Goal: Navigation & Orientation: Find specific page/section

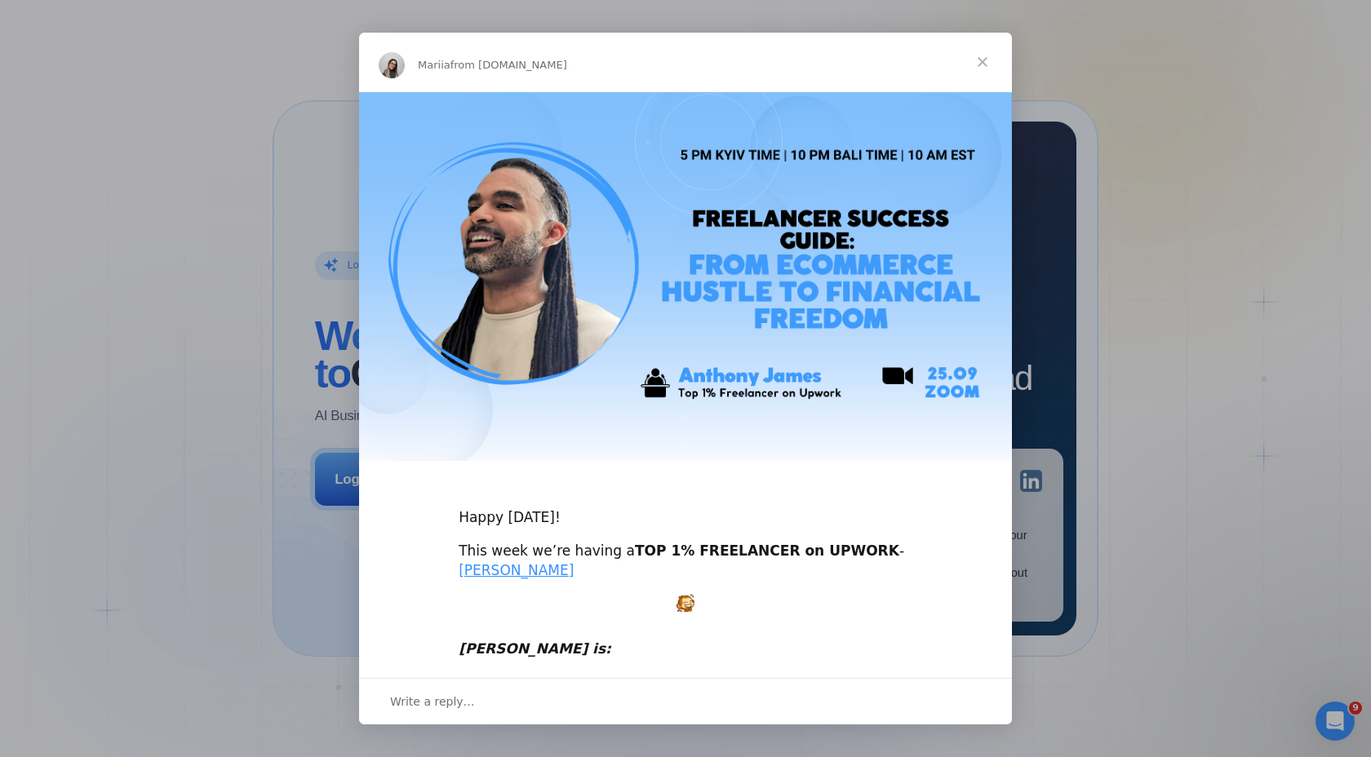
click at [621, 85] on div "Mariia from [DOMAIN_NAME]" at bounding box center [685, 62] width 653 height 59
click at [985, 63] on span "Close" at bounding box center [982, 62] width 59 height 59
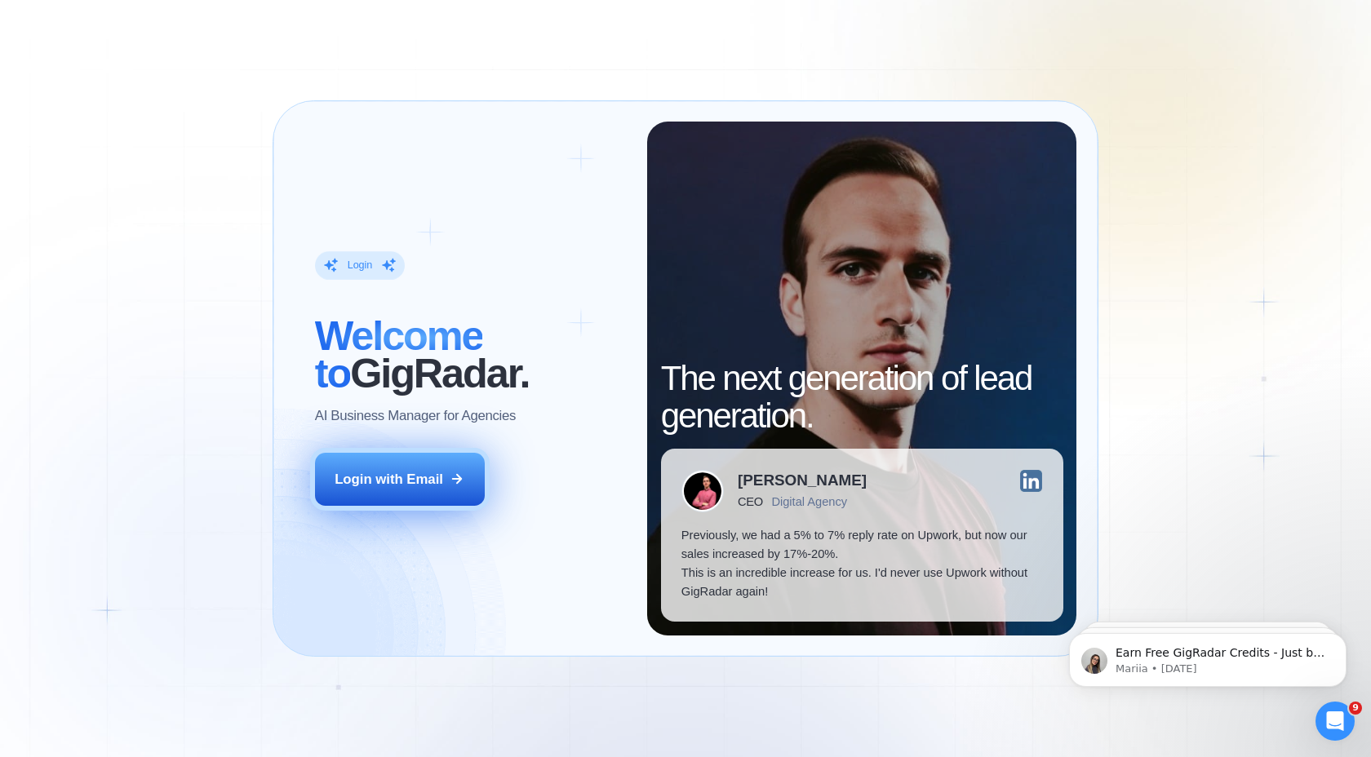
click at [454, 483] on icon at bounding box center [456, 479] width 15 height 15
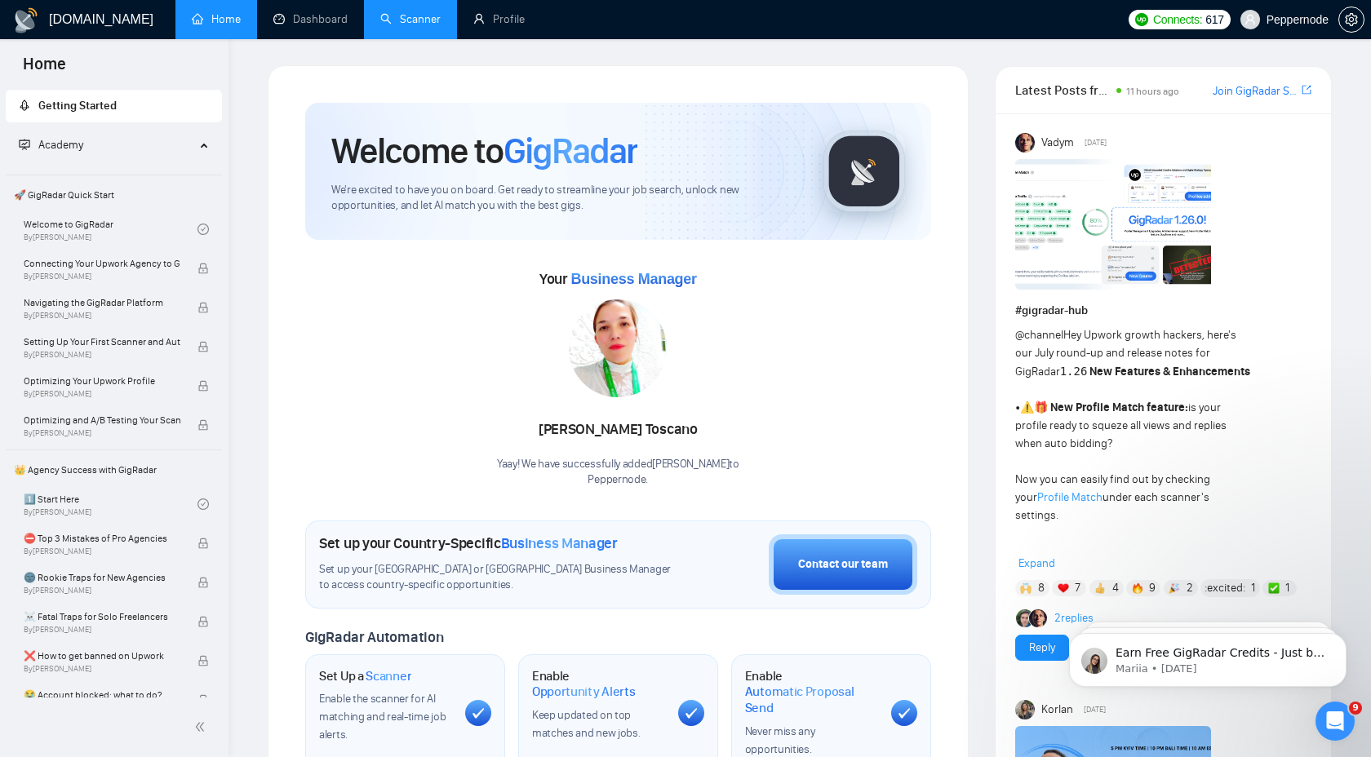
click at [418, 15] on link "Scanner" at bounding box center [410, 19] width 60 height 14
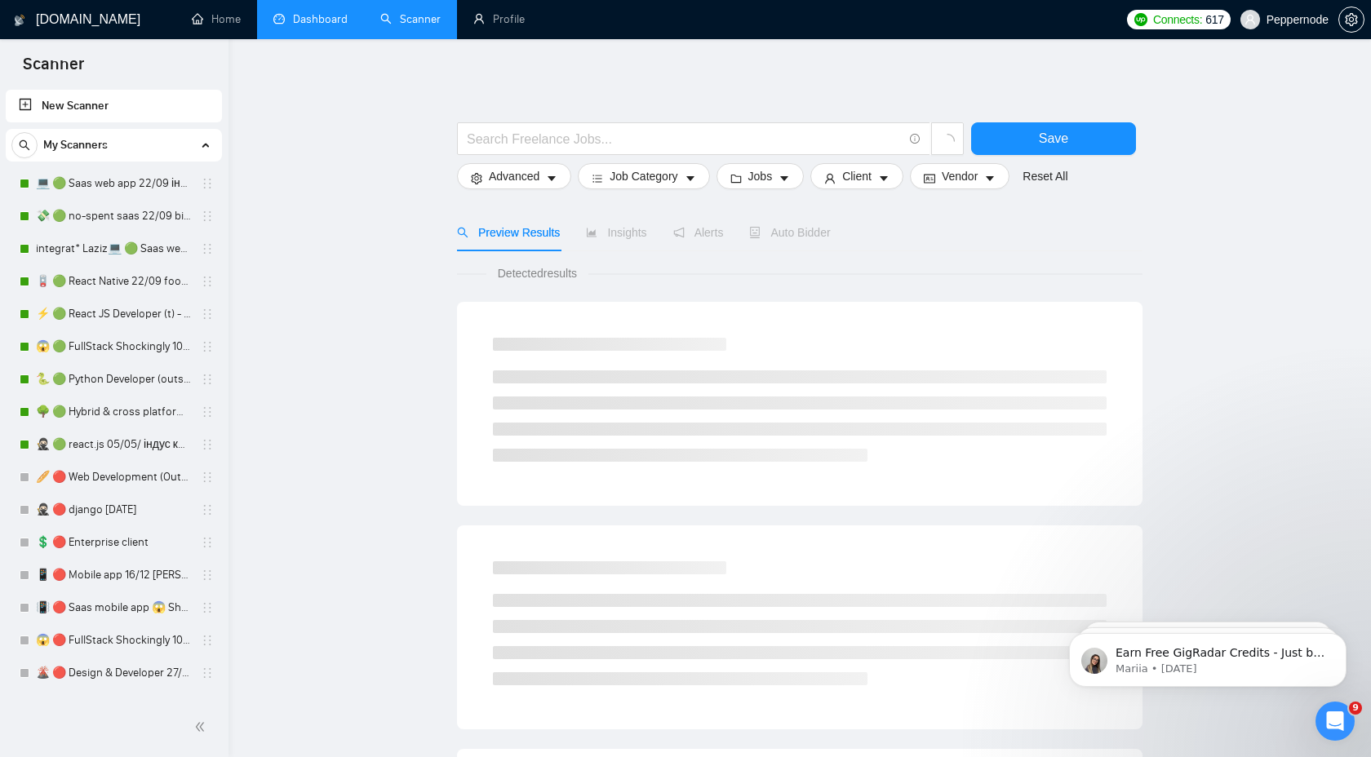
click at [323, 26] on link "Dashboard" at bounding box center [310, 19] width 74 height 14
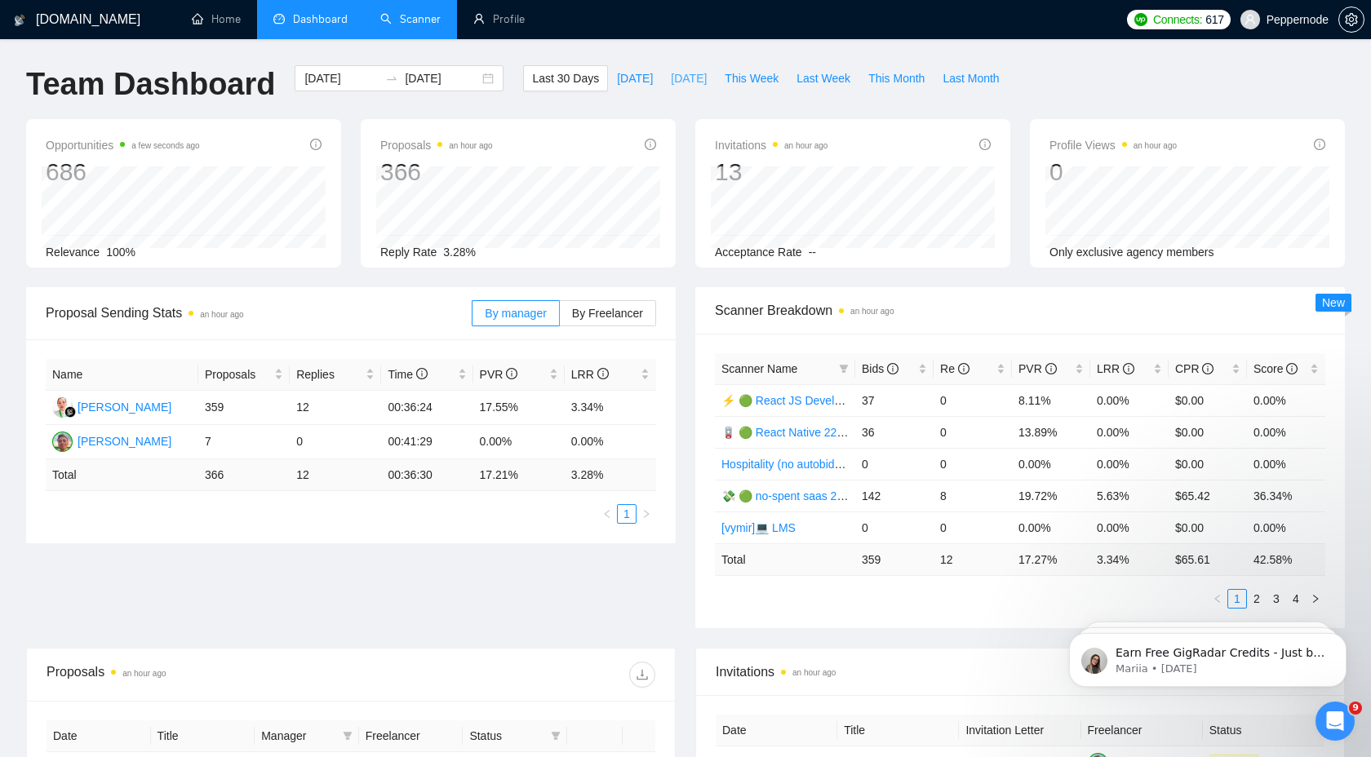
click at [681, 76] on span "Yesterday" at bounding box center [689, 78] width 36 height 18
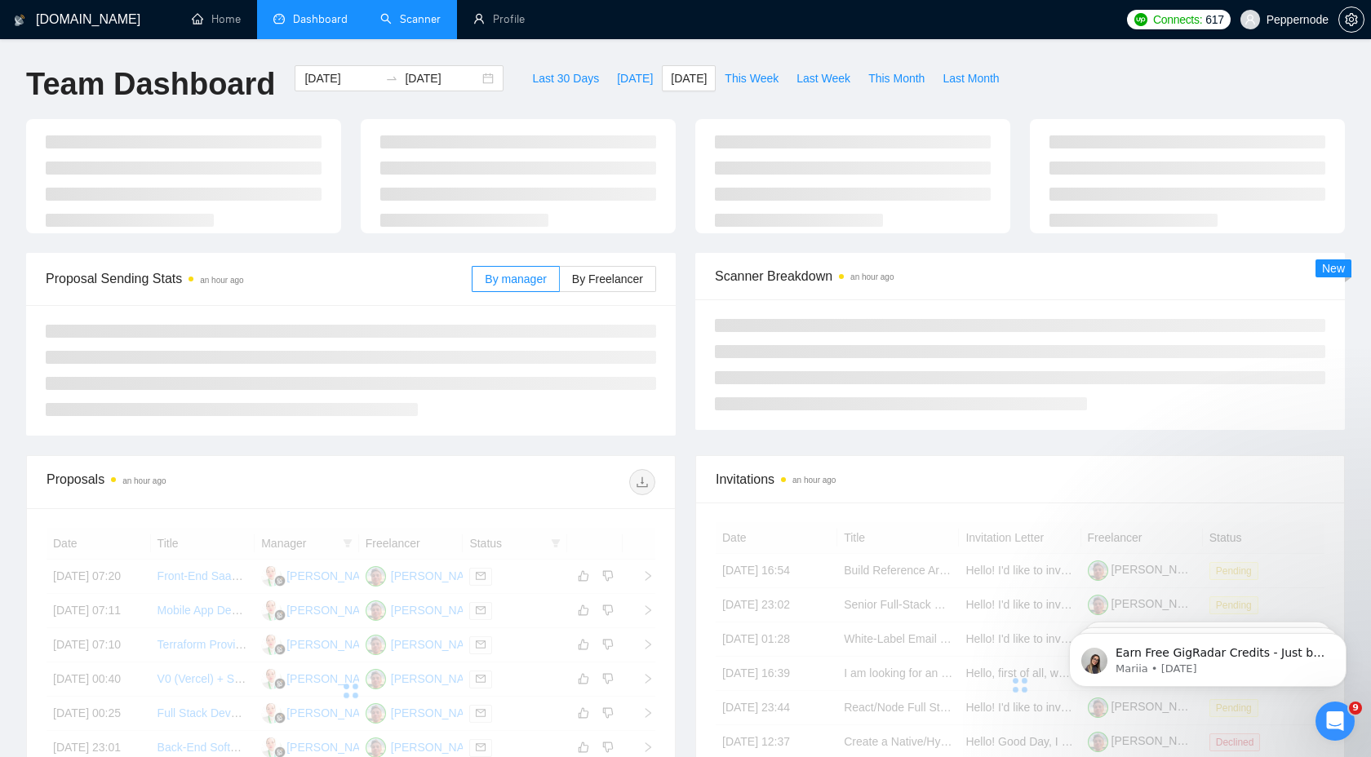
type input "2025-09-23"
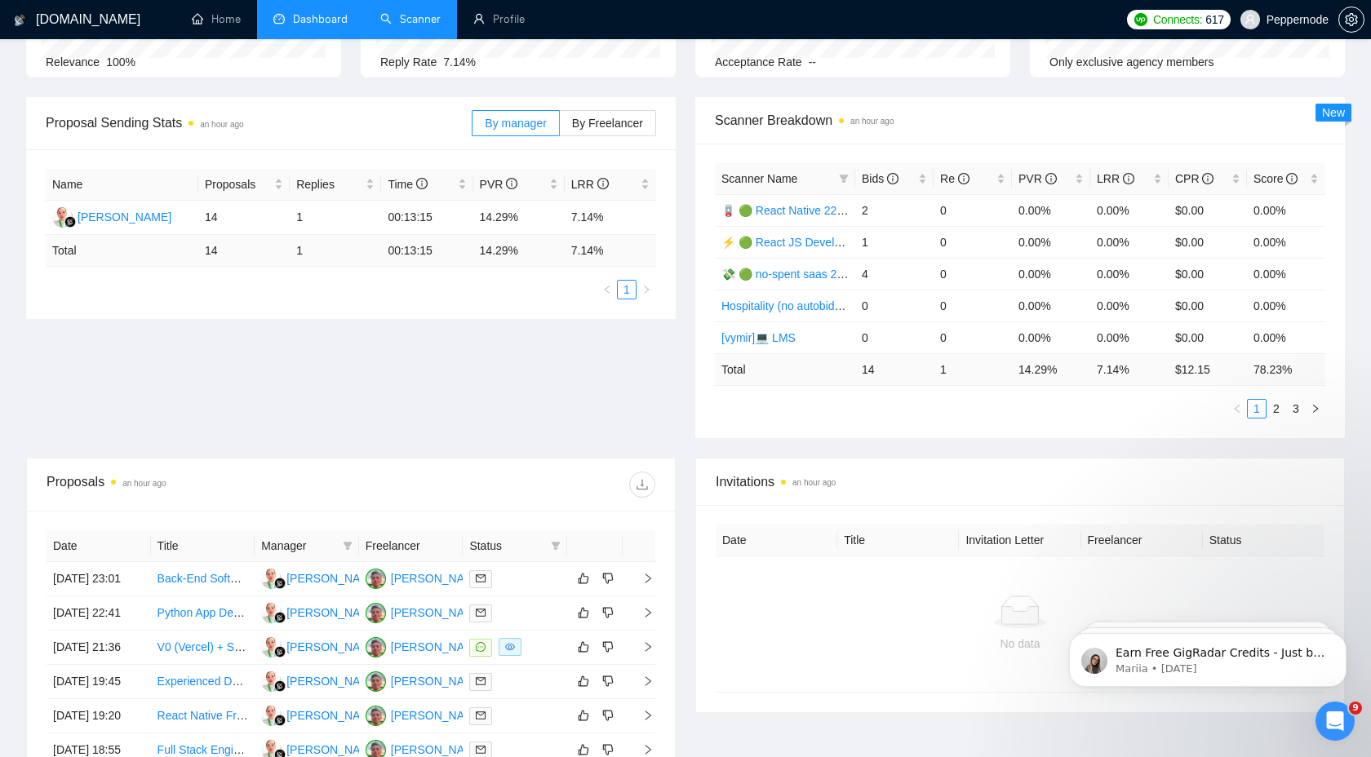
scroll to position [206, 0]
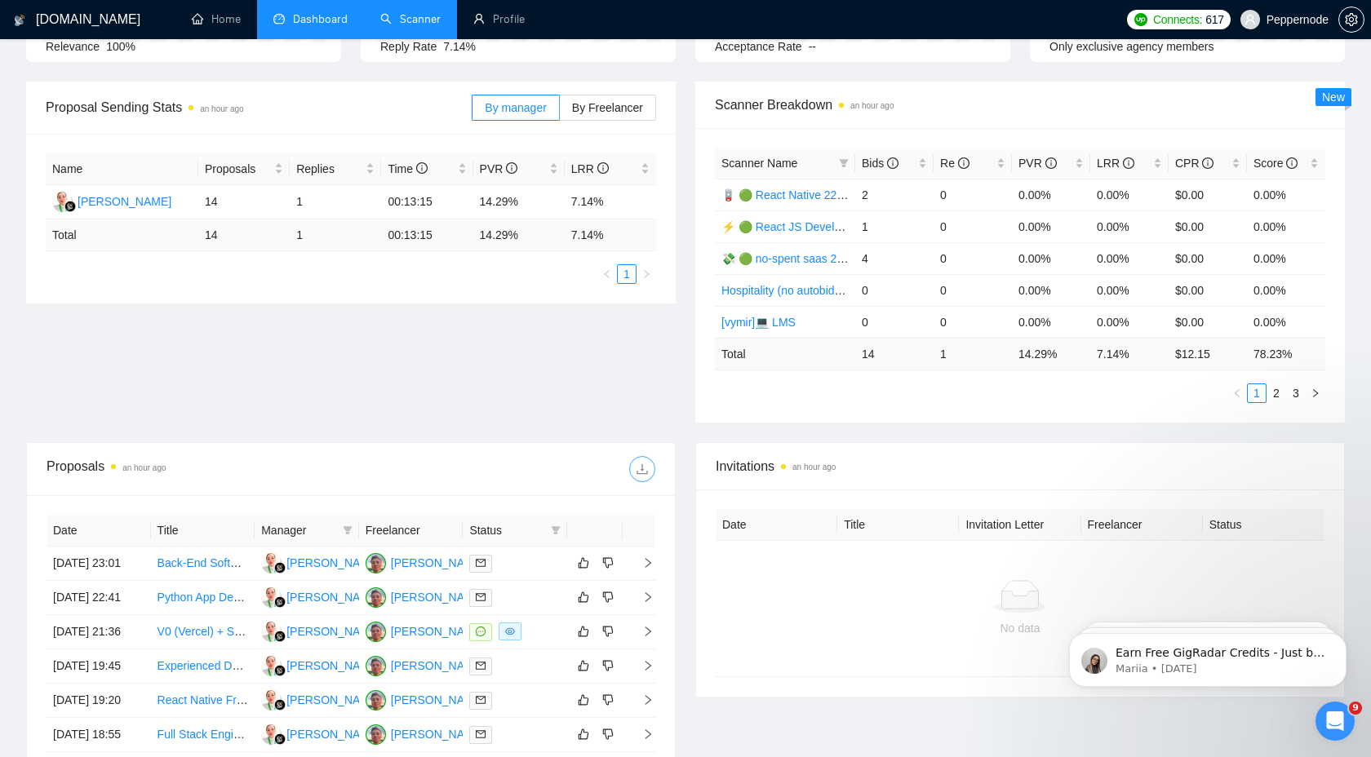
click at [645, 462] on button "button" at bounding box center [642, 469] width 26 height 26
